Goal: Transaction & Acquisition: Purchase product/service

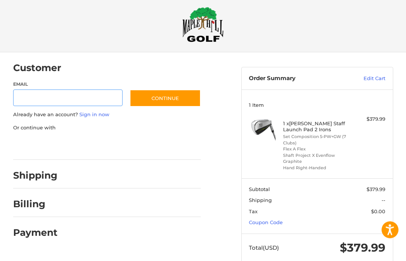
scroll to position [8, 0]
click at [274, 221] on link "Coupon Code" at bounding box center [266, 222] width 34 height 6
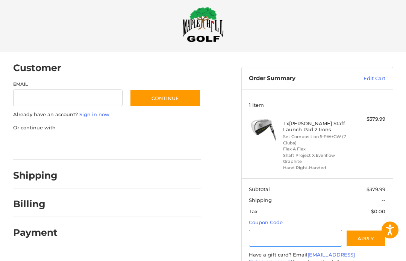
click at [268, 239] on input "Gift Certificate or Coupon Code" at bounding box center [295, 238] width 93 height 17
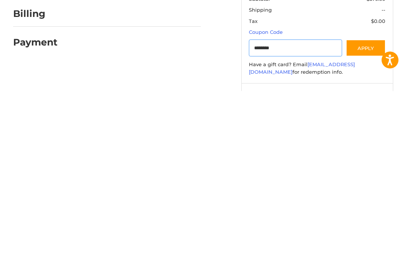
type input "********"
click at [372, 210] on button "Apply" at bounding box center [366, 218] width 40 height 17
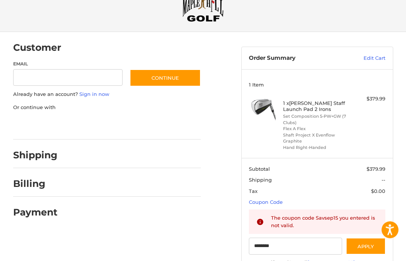
scroll to position [0, 0]
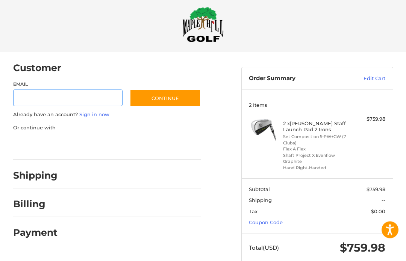
scroll to position [8, 0]
click at [382, 78] on link "Edit Cart" at bounding box center [364, 79] width 44 height 8
